Goal: Task Accomplishment & Management: Complete application form

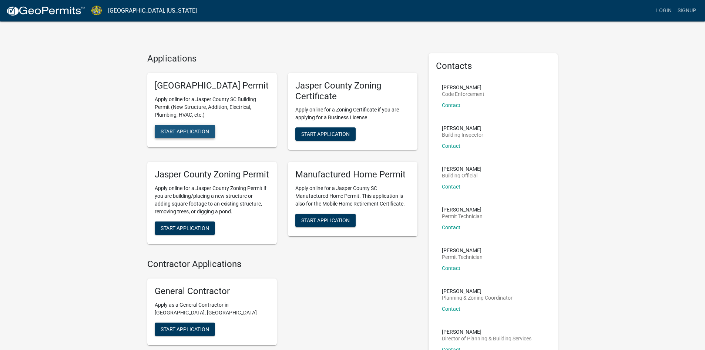
click at [182, 134] on span "Start Application" at bounding box center [185, 131] width 48 height 6
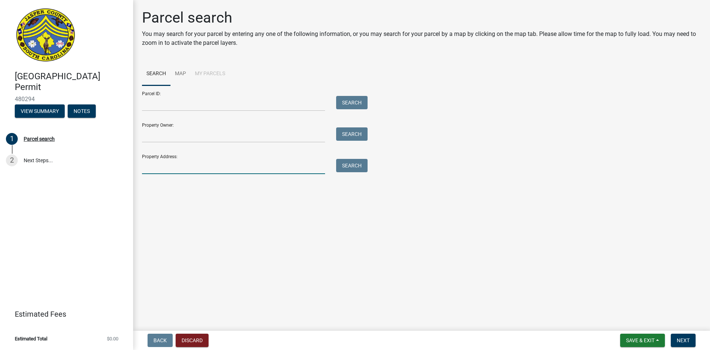
click at [150, 164] on input "Property Address:" at bounding box center [233, 166] width 183 height 15
type input "[STREET_ADDRESS][PERSON_NAME]"
click at [359, 166] on button "Search" at bounding box center [351, 165] width 31 height 13
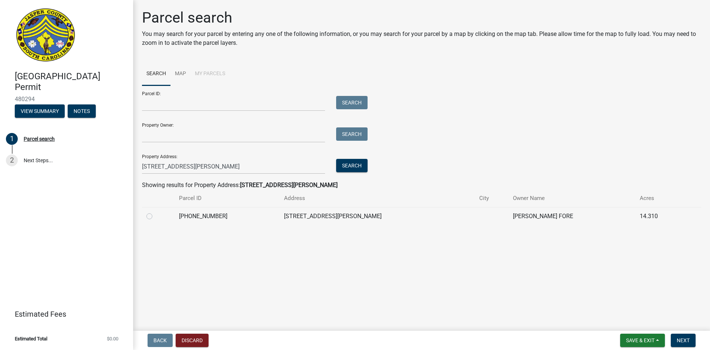
click at [155, 212] on label at bounding box center [155, 212] width 0 height 0
click at [155, 216] on input "radio" at bounding box center [157, 214] width 5 height 5
radio input "true"
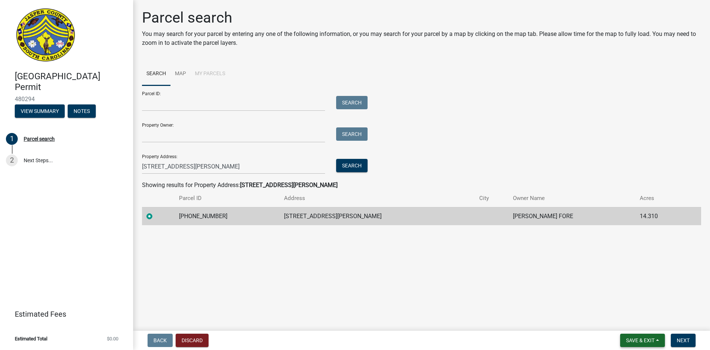
drag, startPoint x: 646, startPoint y: 341, endPoint x: 434, endPoint y: 320, distance: 213.4
click at [434, 320] on wm-app "[GEOGRAPHIC_DATA] Permit 480294 View Summary Notes 1 Parcel search 2 Next Steps…" at bounding box center [355, 175] width 710 height 350
click at [690, 339] on span "Next" at bounding box center [683, 340] width 13 height 6
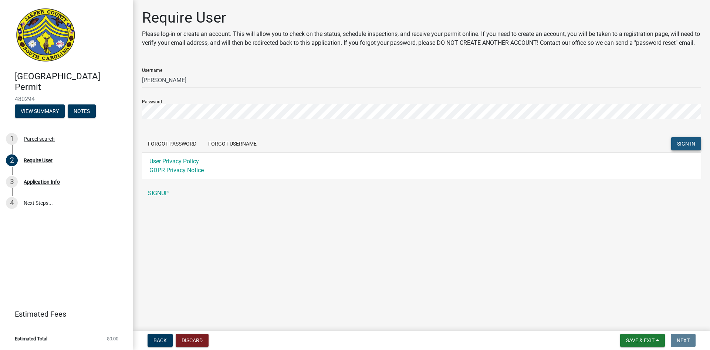
click at [687, 147] on span "SIGN IN" at bounding box center [687, 144] width 18 height 6
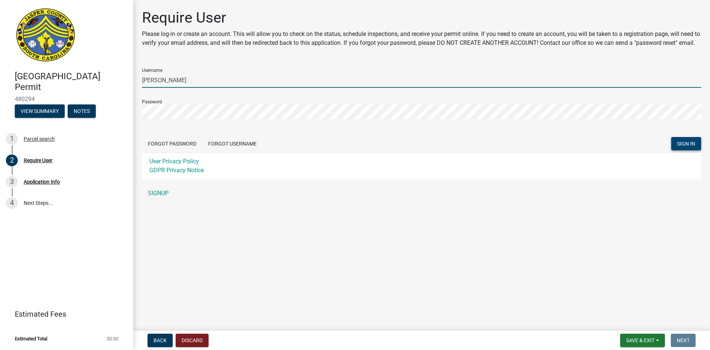
click at [194, 88] on input "[PERSON_NAME]" at bounding box center [422, 80] width 560 height 15
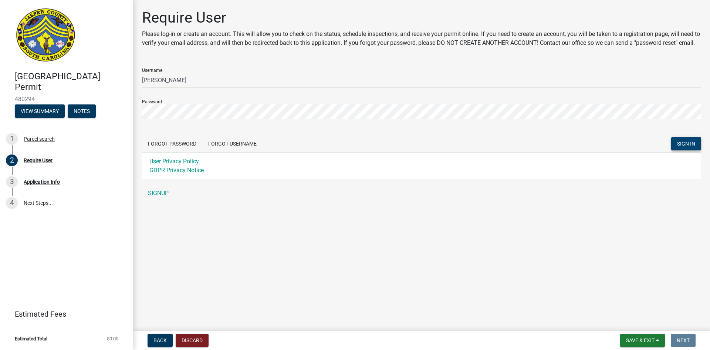
click at [682, 147] on span "SIGN IN" at bounding box center [687, 144] width 18 height 6
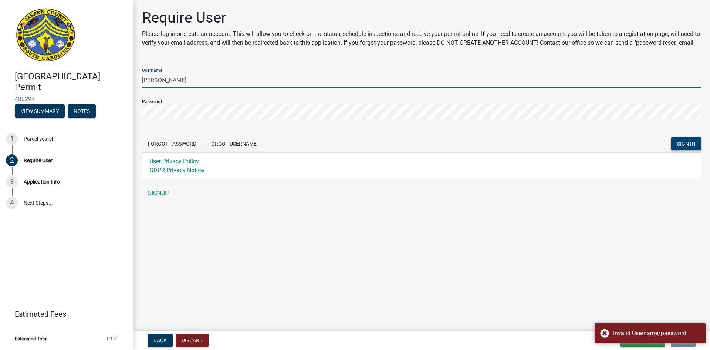
click at [176, 86] on input "[PERSON_NAME]" at bounding box center [422, 80] width 560 height 15
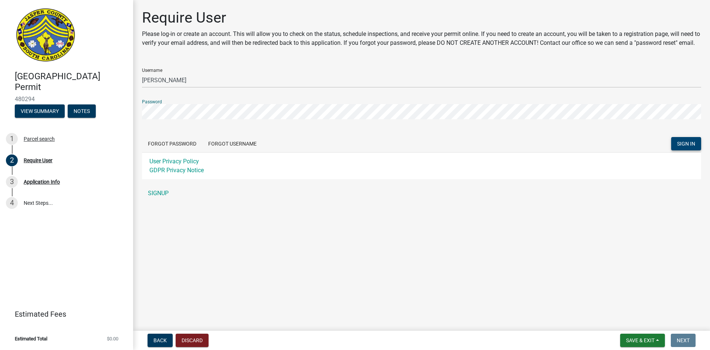
click at [672, 137] on button "SIGN IN" at bounding box center [687, 143] width 30 height 13
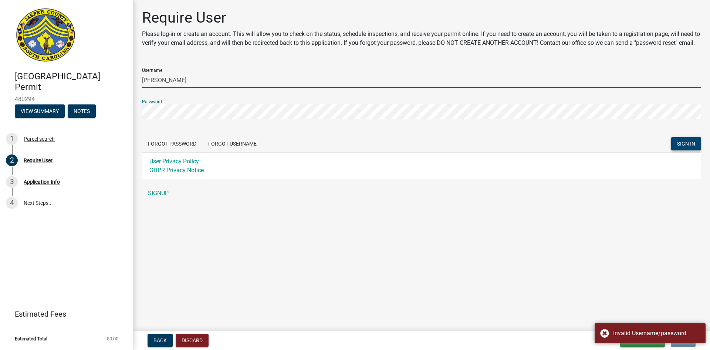
click at [183, 88] on input "[PERSON_NAME]" at bounding box center [422, 80] width 560 height 15
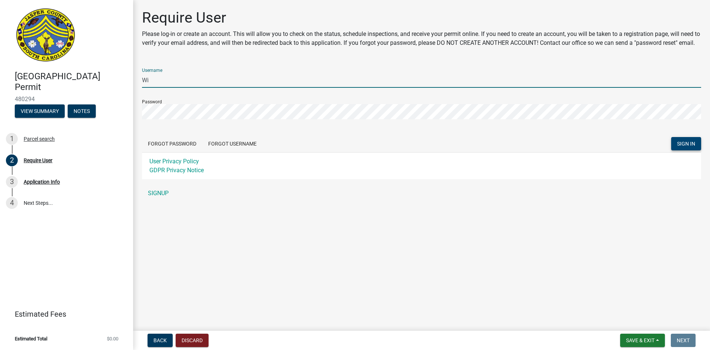
type input "W"
type input "btant70"
click at [696, 150] on button "SIGN IN" at bounding box center [687, 143] width 30 height 13
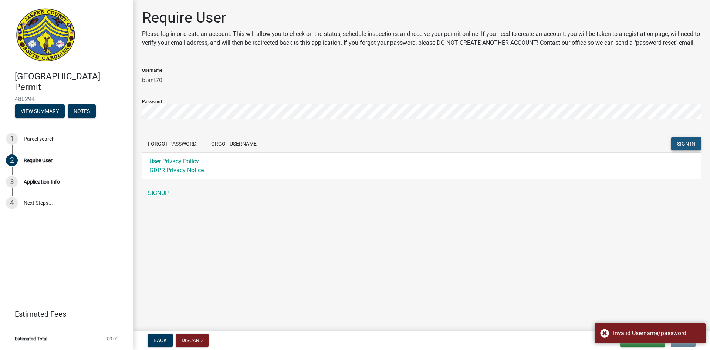
click at [696, 150] on button "SIGN IN" at bounding box center [687, 143] width 30 height 13
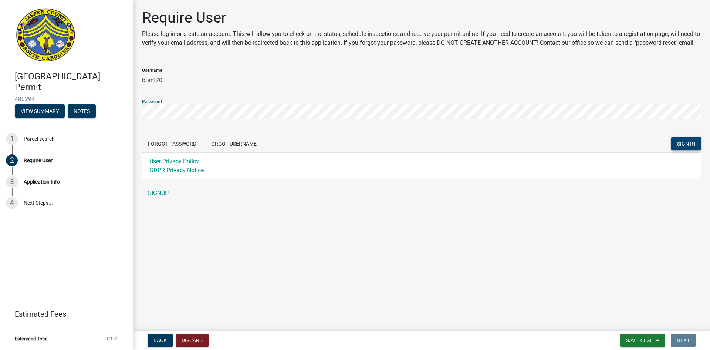
click at [689, 147] on span "SIGN IN" at bounding box center [687, 144] width 18 height 6
click at [653, 342] on span "Save & Exit" at bounding box center [640, 340] width 28 height 6
click at [189, 344] on button "Discard" at bounding box center [192, 339] width 33 height 13
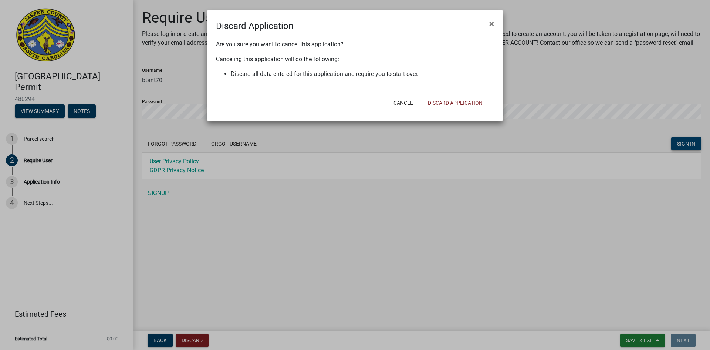
click at [691, 339] on ngb-modal-window "Discard Application × Are you sure you want to cancel this application? Canceli…" at bounding box center [355, 175] width 710 height 350
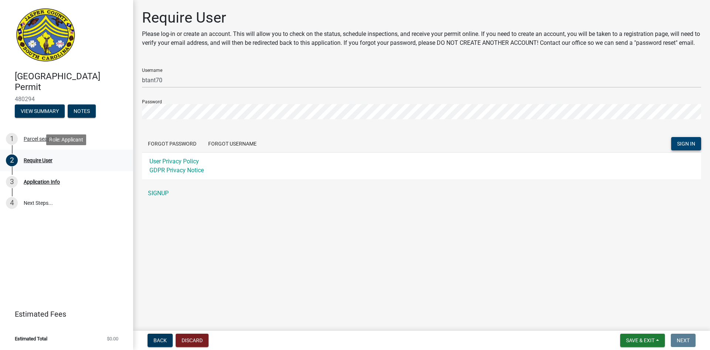
click at [45, 158] on div "Require User" at bounding box center [38, 160] width 29 height 5
click at [60, 182] on div "Application Info" at bounding box center [42, 181] width 36 height 5
click at [41, 177] on div "3 Application Info" at bounding box center [63, 182] width 115 height 12
